Goal: Task Accomplishment & Management: Manage account settings

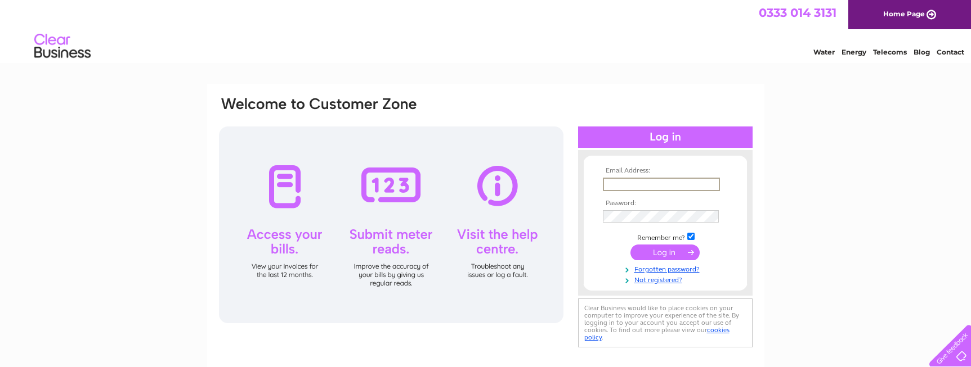
type input "[PERSON_NAME][EMAIL_ADDRESS][PERSON_NAME][DOMAIN_NAME]"
click at [689, 187] on input "[PERSON_NAME][EMAIL_ADDRESS][PERSON_NAME][DOMAIN_NAME]" at bounding box center [661, 185] width 117 height 14
click at [630, 245] on input "submit" at bounding box center [664, 253] width 69 height 16
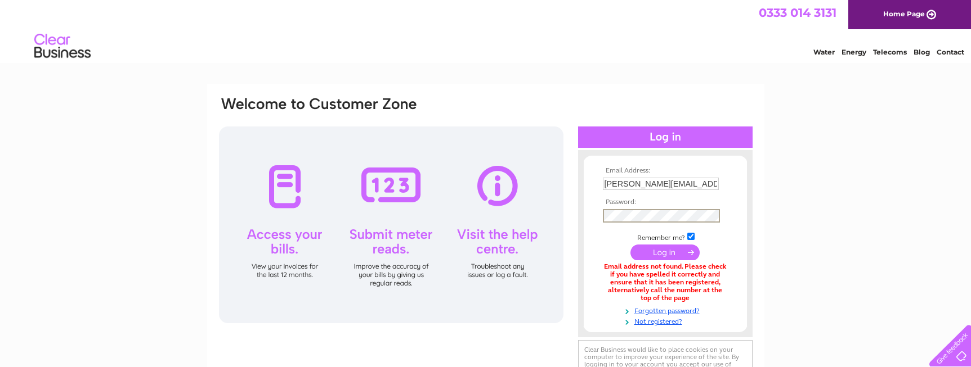
click at [653, 249] on input "submit" at bounding box center [664, 253] width 69 height 16
click at [676, 185] on input "[PERSON_NAME][EMAIL_ADDRESS][PERSON_NAME][DOMAIN_NAME]" at bounding box center [661, 184] width 116 height 12
drag, startPoint x: 685, startPoint y: 187, endPoint x: 551, endPoint y: 174, distance: 135.1
click at [551, 174] on div "Email Address: [PERSON_NAME][EMAIL_ADDRESS][PERSON_NAME][DOMAIN_NAME] Password:" at bounding box center [486, 244] width 536 height 297
type input "[EMAIL_ADDRESS][DOMAIN_NAME]"
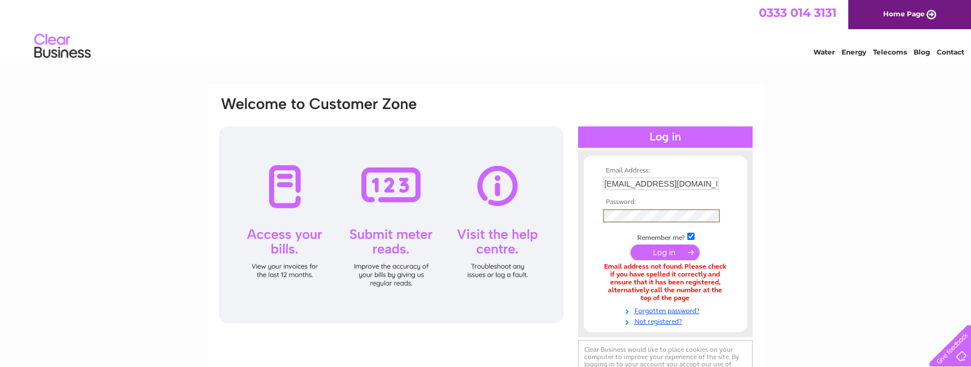
click at [652, 180] on input "mailglasgow@iwcmedia.co.uk" at bounding box center [661, 184] width 116 height 12
drag, startPoint x: 699, startPoint y: 183, endPoint x: 530, endPoint y: 178, distance: 169.5
click at [534, 179] on div "Email Address: mailglasgow@iwcmedia.co.uk Password:" at bounding box center [486, 244] width 536 height 297
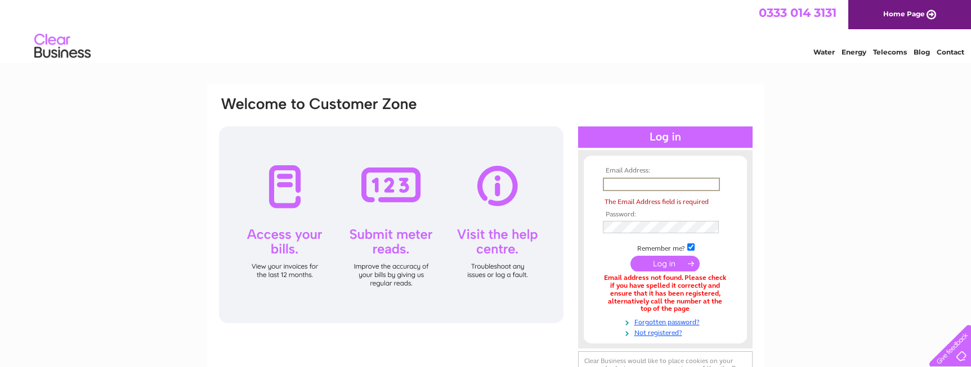
click at [621, 180] on input "text" at bounding box center [661, 185] width 117 height 14
type input "mailglasgow@iwcmedia.co.uk"
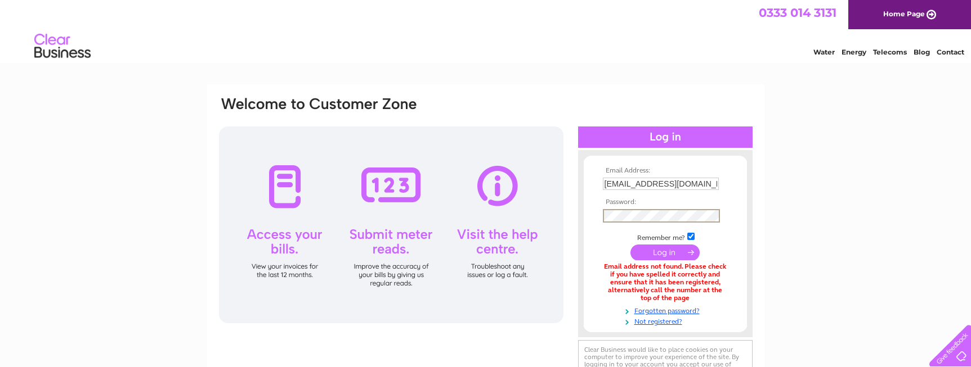
click at [630, 245] on input "submit" at bounding box center [664, 253] width 69 height 16
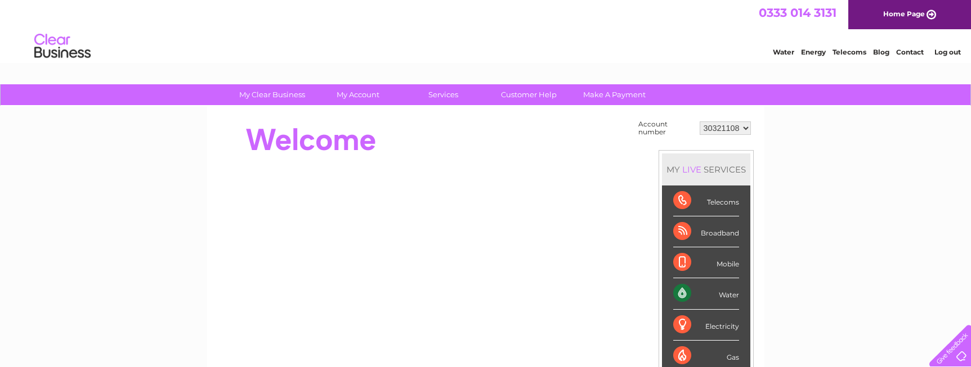
scroll to position [169, 0]
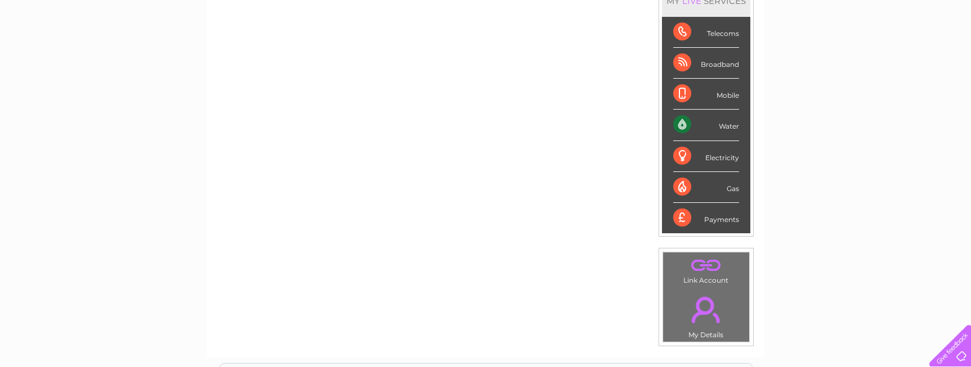
click at [713, 122] on div "Water" at bounding box center [706, 125] width 66 height 31
drag, startPoint x: 885, startPoint y: 219, endPoint x: 831, endPoint y: 231, distance: 54.6
click at [885, 219] on div "My Clear Business Login Details My Details My Preferences Link Account My Accou…" at bounding box center [485, 233] width 971 height 635
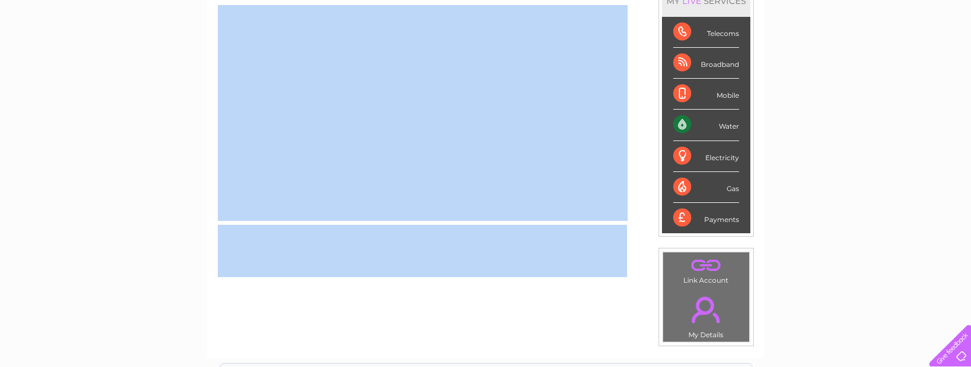
scroll to position [0, 0]
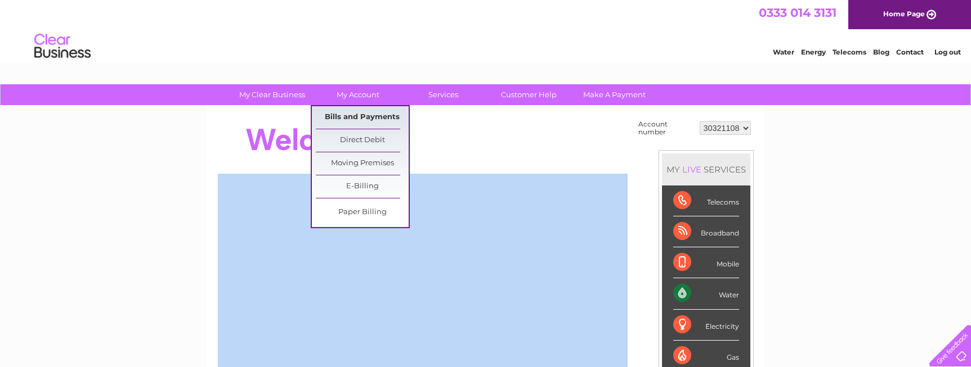
click at [347, 115] on link "Bills and Payments" at bounding box center [362, 117] width 93 height 23
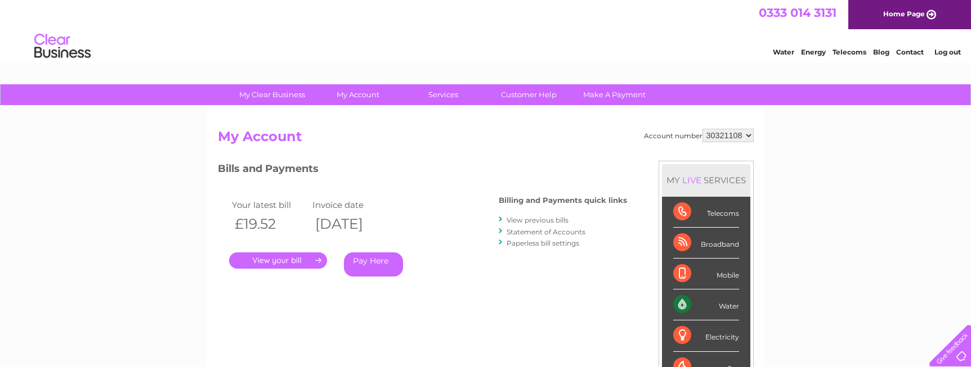
click at [260, 259] on link "." at bounding box center [278, 261] width 98 height 16
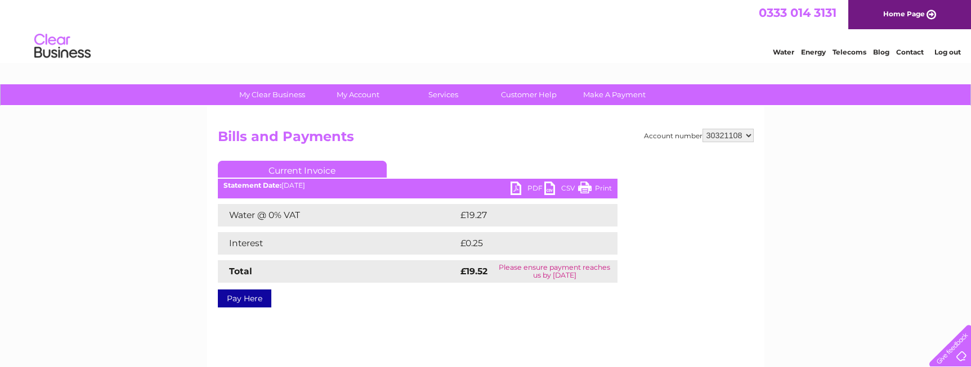
click at [526, 186] on link "PDF" at bounding box center [527, 190] width 34 height 16
click at [750, 137] on select "30321108" at bounding box center [727, 136] width 51 height 14
